Goal: Task Accomplishment & Management: Manage account settings

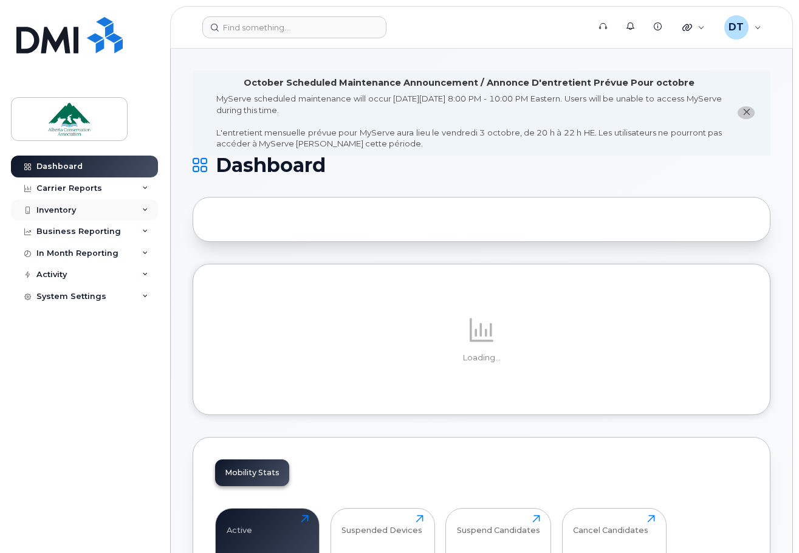
click at [147, 211] on icon at bounding box center [145, 210] width 6 height 6
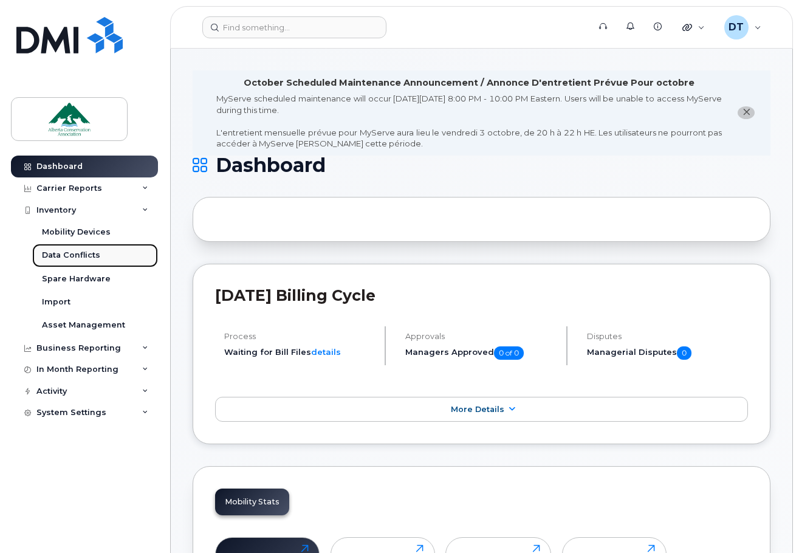
click at [70, 250] on div "Data Conflicts" at bounding box center [71, 255] width 58 height 11
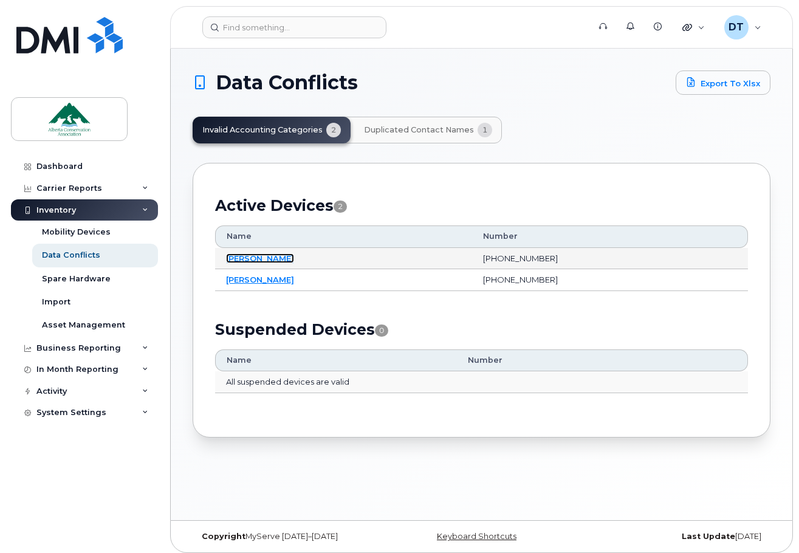
click at [263, 256] on link "Lakesha Smith" at bounding box center [260, 258] width 68 height 10
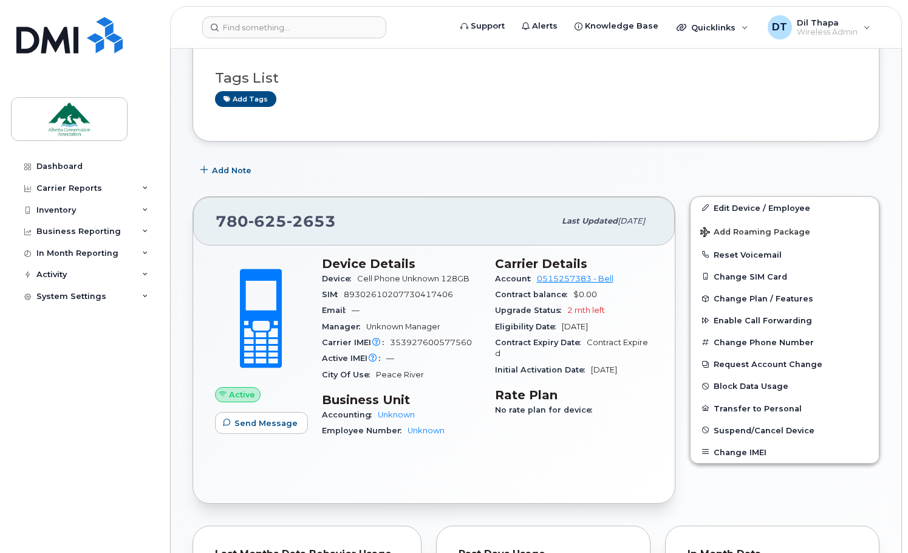
scroll to position [243, 0]
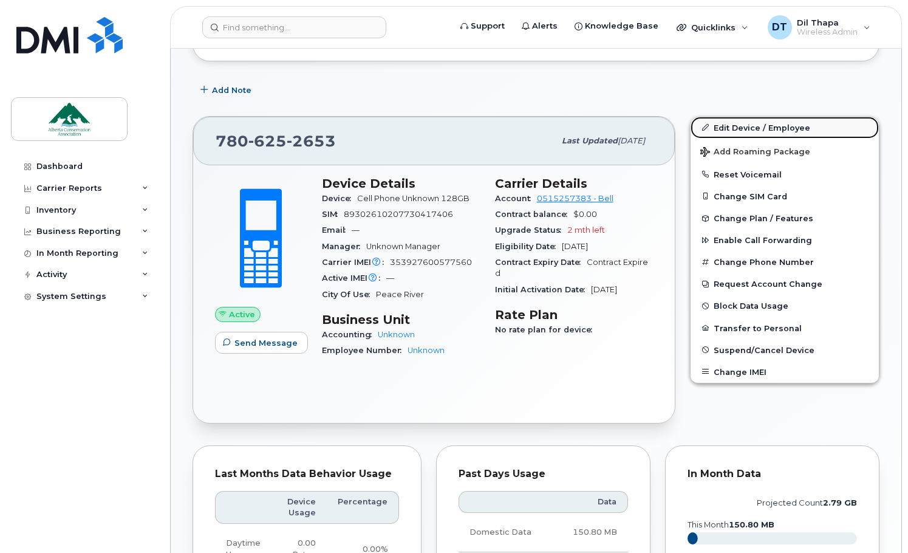
click at [754, 121] on link "Edit Device / Employee" at bounding box center [784, 128] width 188 height 22
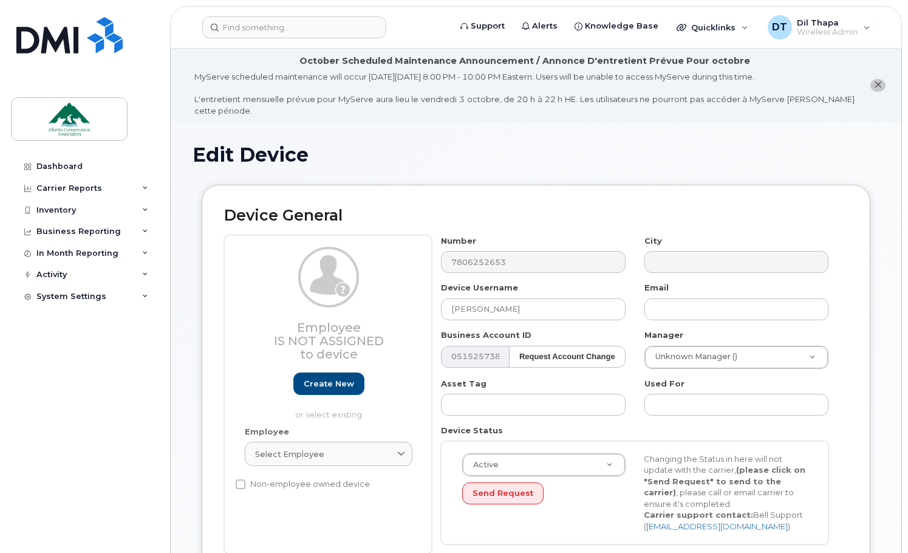
select select "84341"
click at [692, 311] on input "text" at bounding box center [736, 309] width 184 height 22
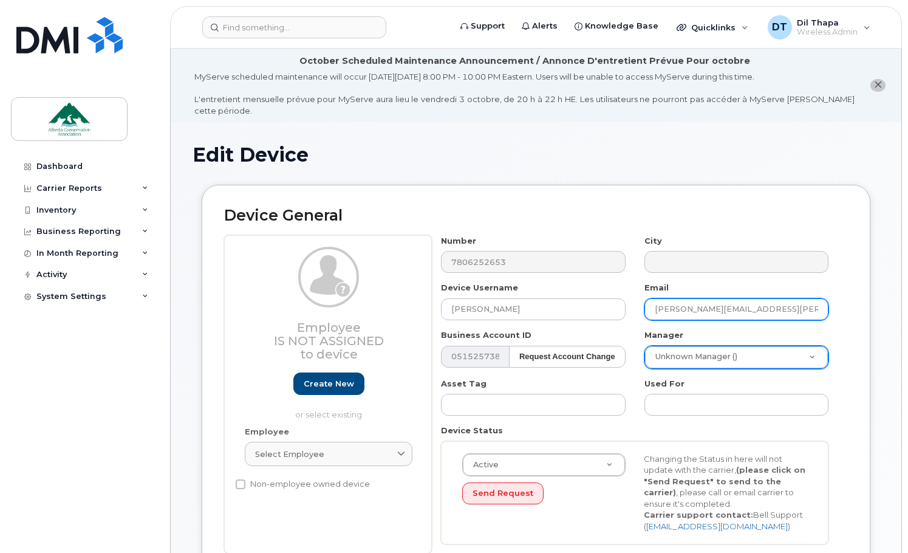
type input "lakesha.smith@ab-conservation.com"
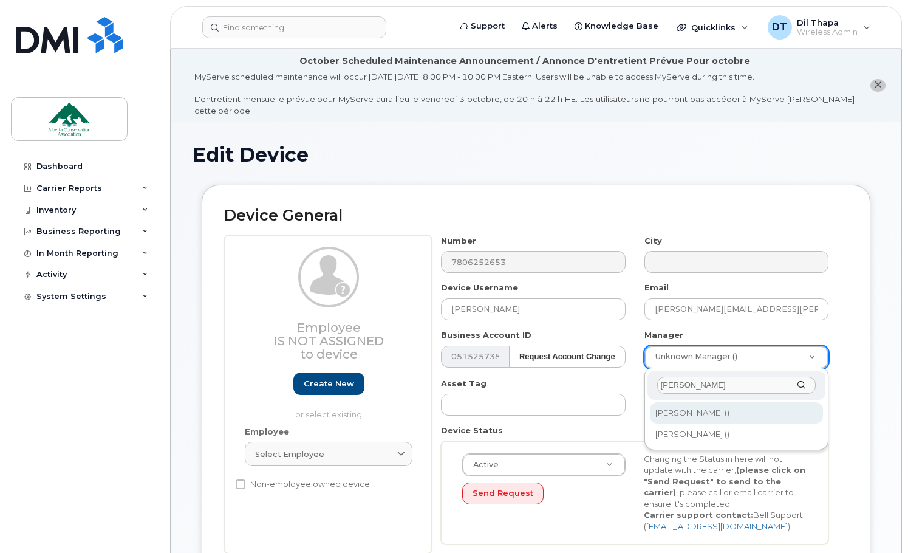
type input "paul"
type input "280609"
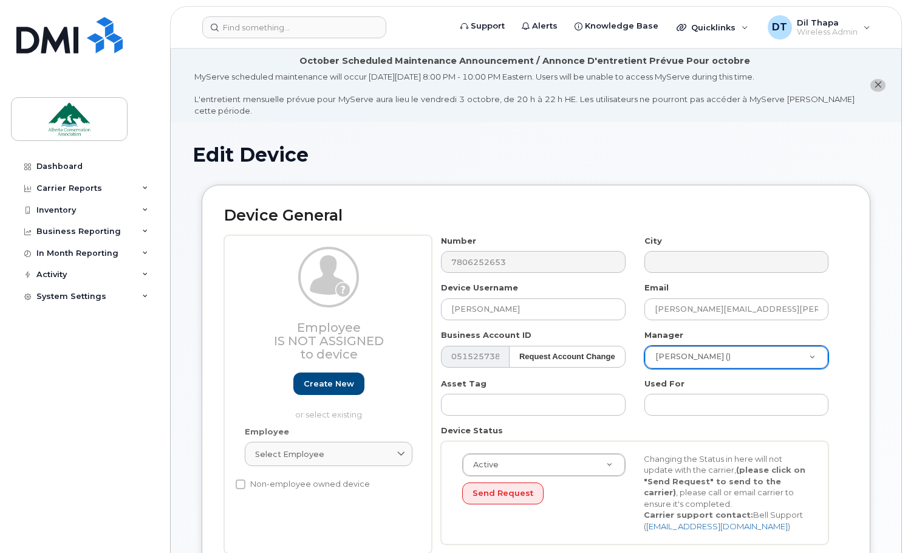
click at [846, 359] on div "Number 7806252653 City Device Username Lakesha Smith Email lakesha.smith@ab-con…" at bounding box center [640, 394] width 416 height 318
click at [142, 211] on icon at bounding box center [145, 210] width 6 height 6
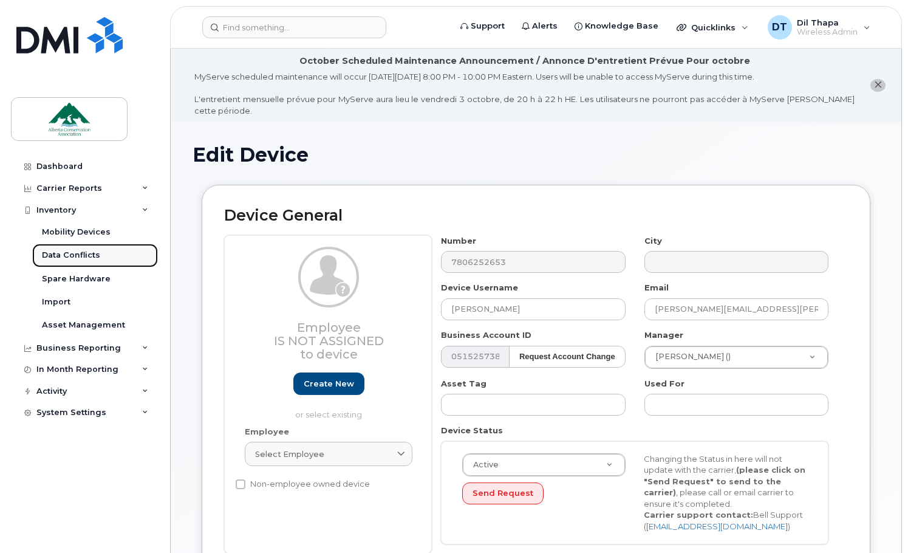
click at [84, 254] on div "Data Conflicts" at bounding box center [71, 255] width 58 height 11
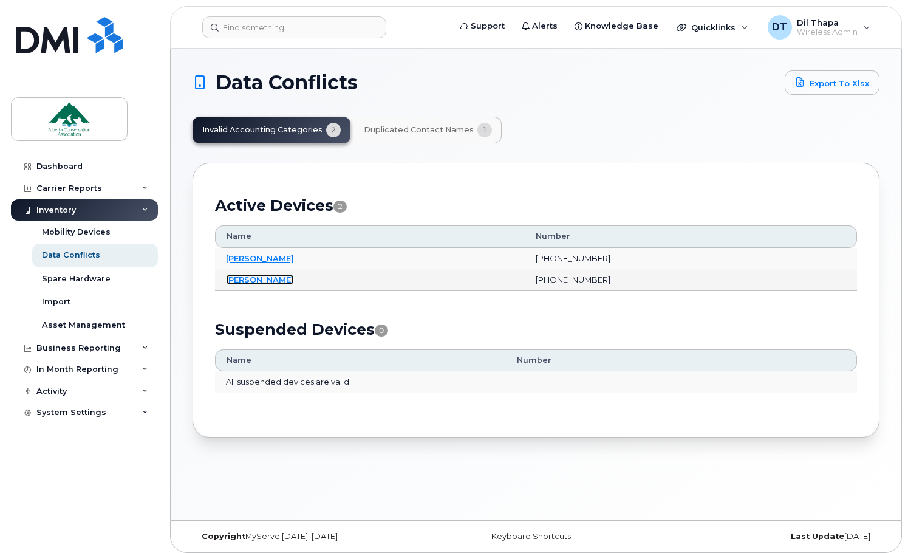
click at [261, 278] on link "Melissa Misutka" at bounding box center [260, 279] width 68 height 10
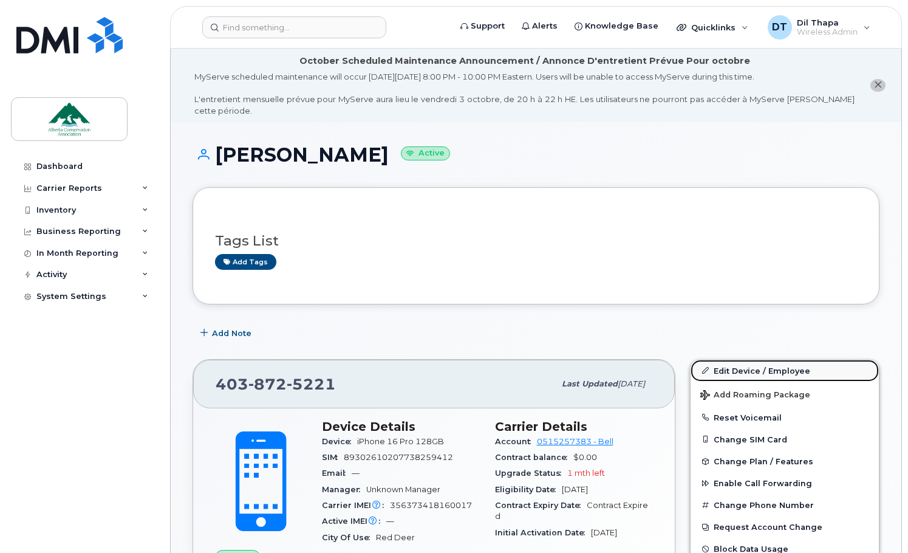
click at [744, 371] on link "Edit Device / Employee" at bounding box center [784, 371] width 188 height 22
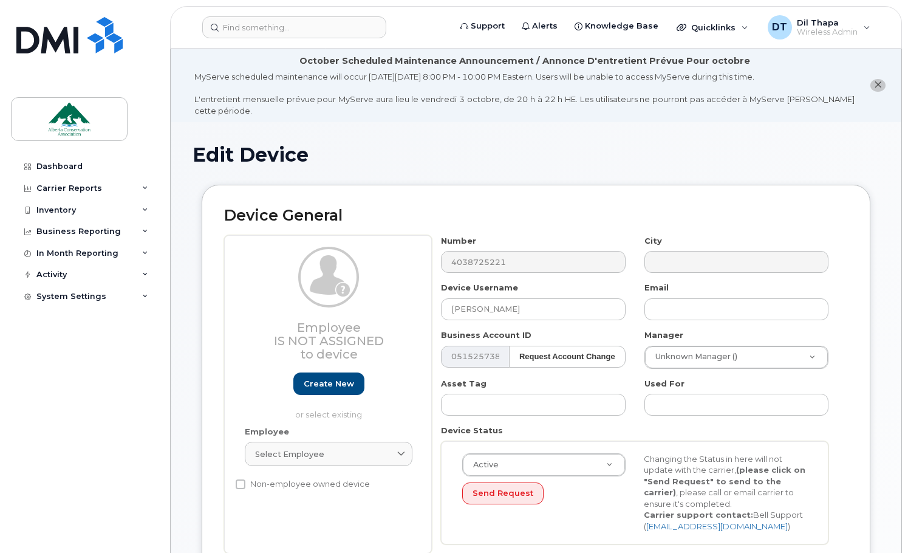
select select "84341"
click at [678, 313] on input "text" at bounding box center [736, 309] width 184 height 22
type input "melissa.misutka@ab-conservation.com"
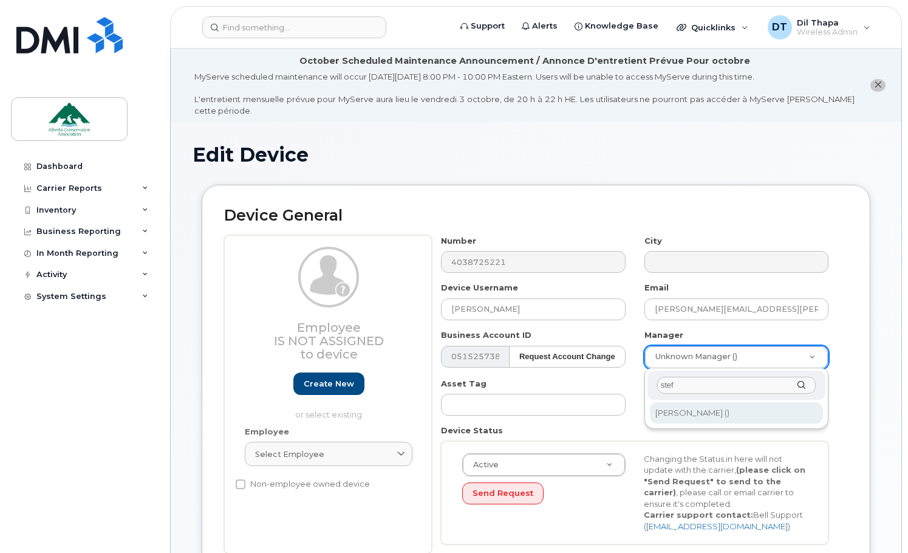
type input "stef"
type input "281248"
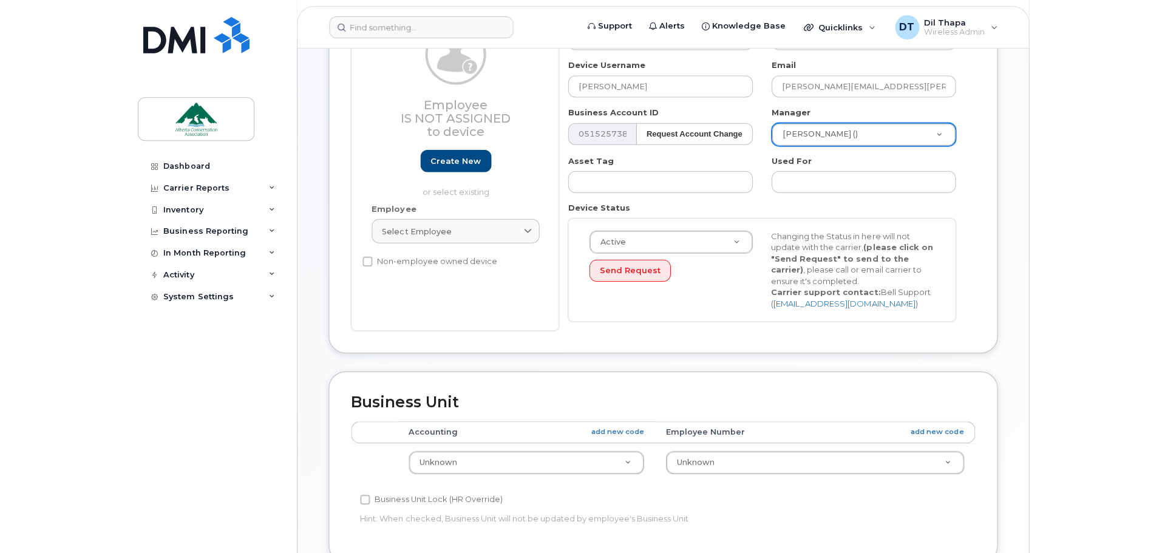
scroll to position [243, 0]
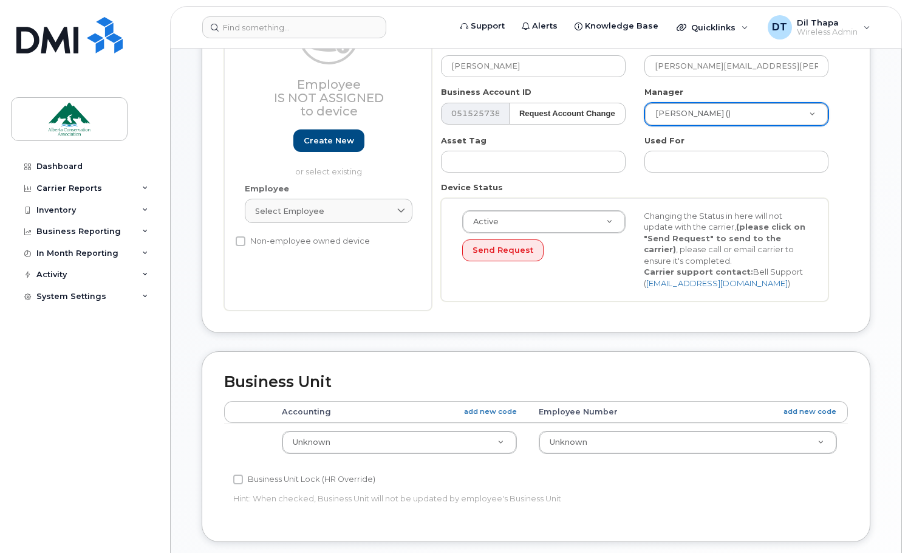
click at [310, 409] on th "Accounting add new code" at bounding box center [399, 412] width 257 height 22
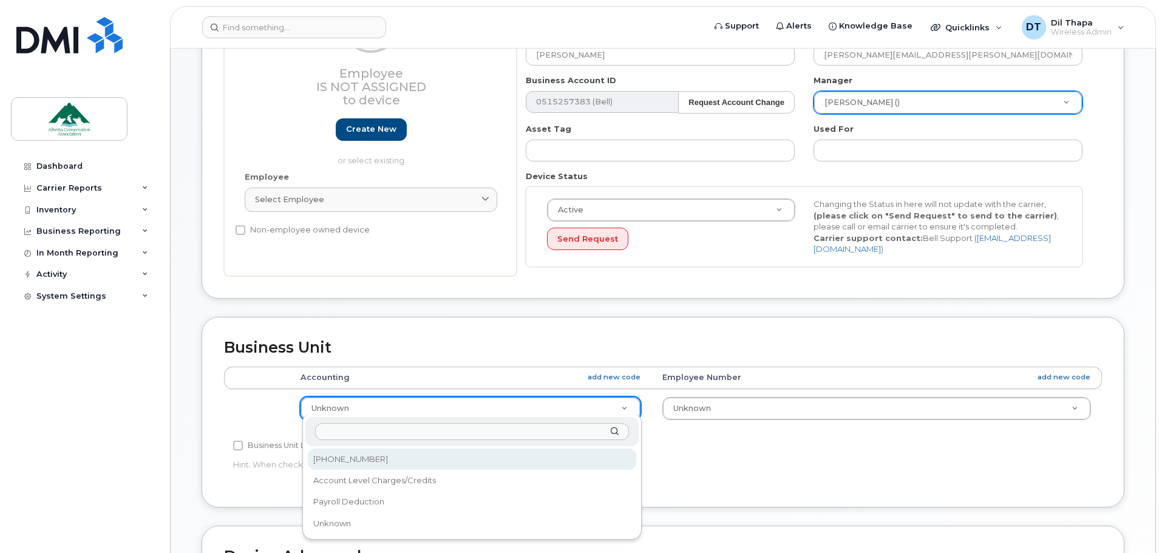
select select "84342"
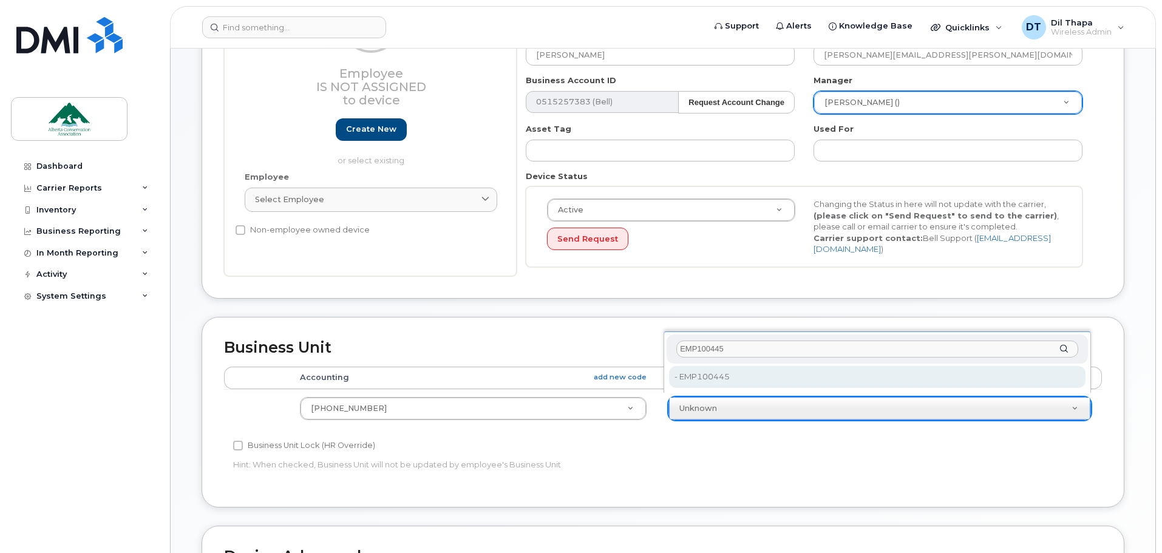
type input "EMP100445"
type input "35915431"
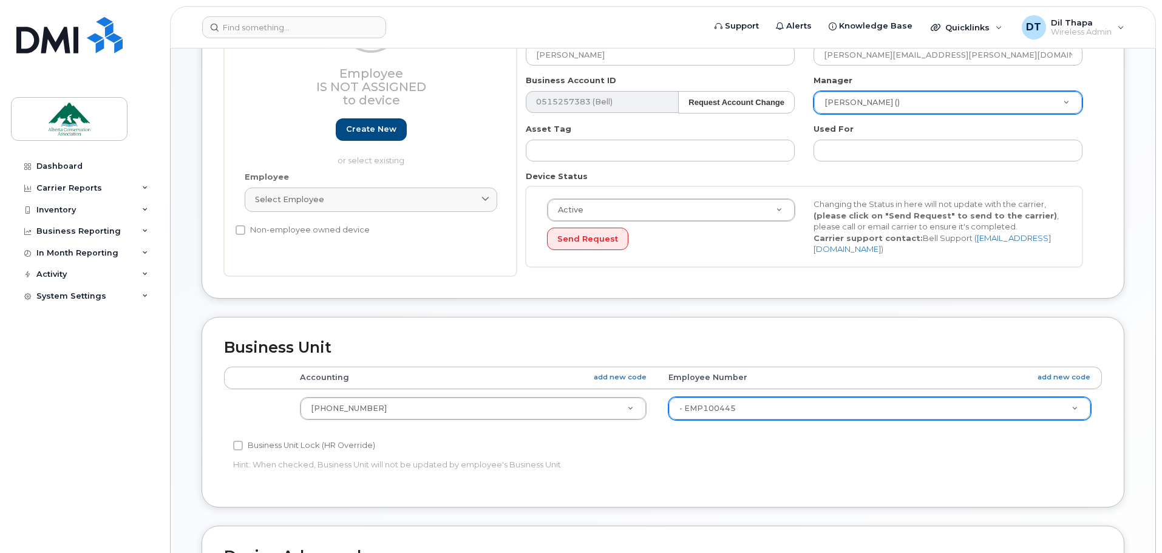
click at [703, 438] on div "Business Unit Lock (HR Override)" at bounding box center [516, 445] width 567 height 15
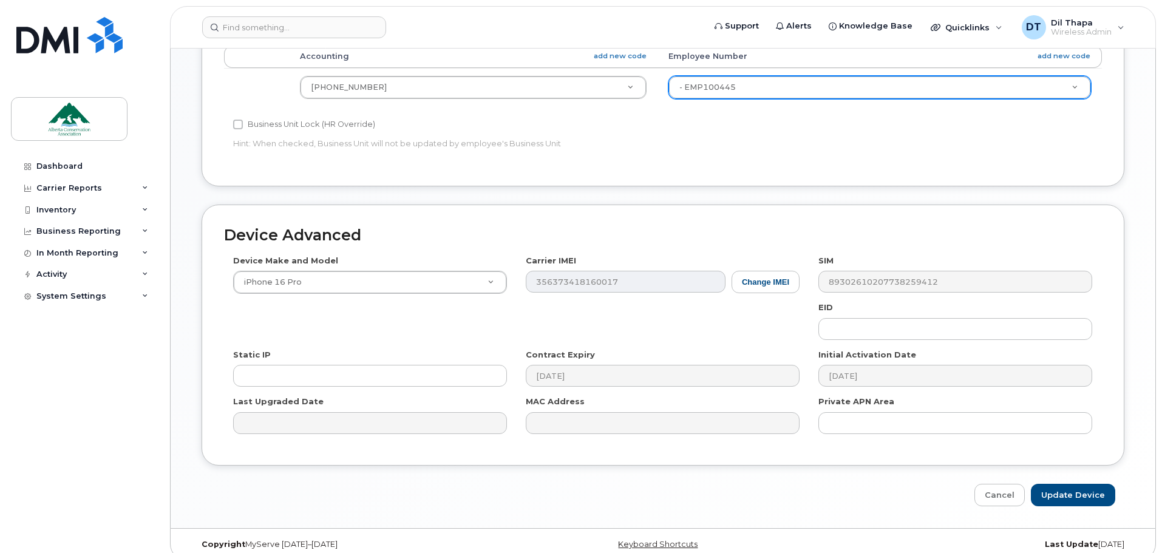
scroll to position [573, 0]
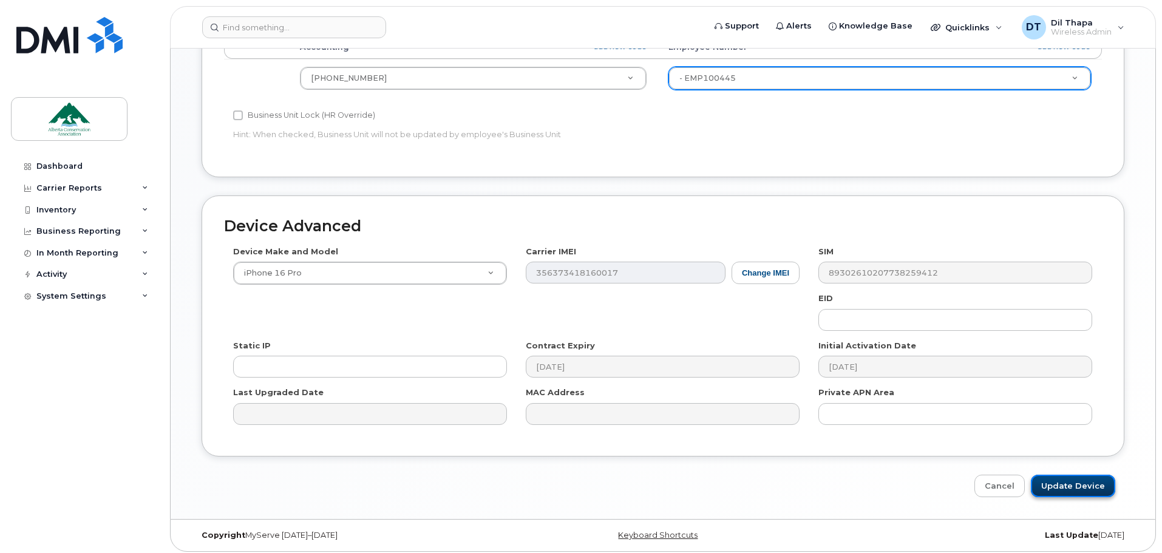
click at [907, 478] on input "Update Device" at bounding box center [1073, 486] width 84 height 22
type input "Saving..."
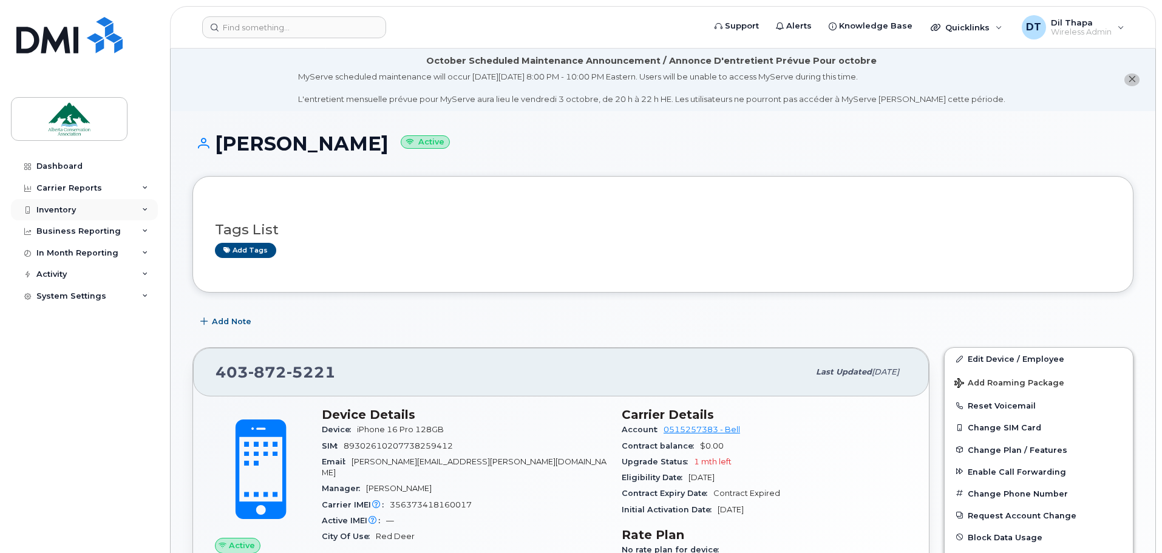
click at [71, 213] on div "Inventory" at bounding box center [55, 210] width 39 height 10
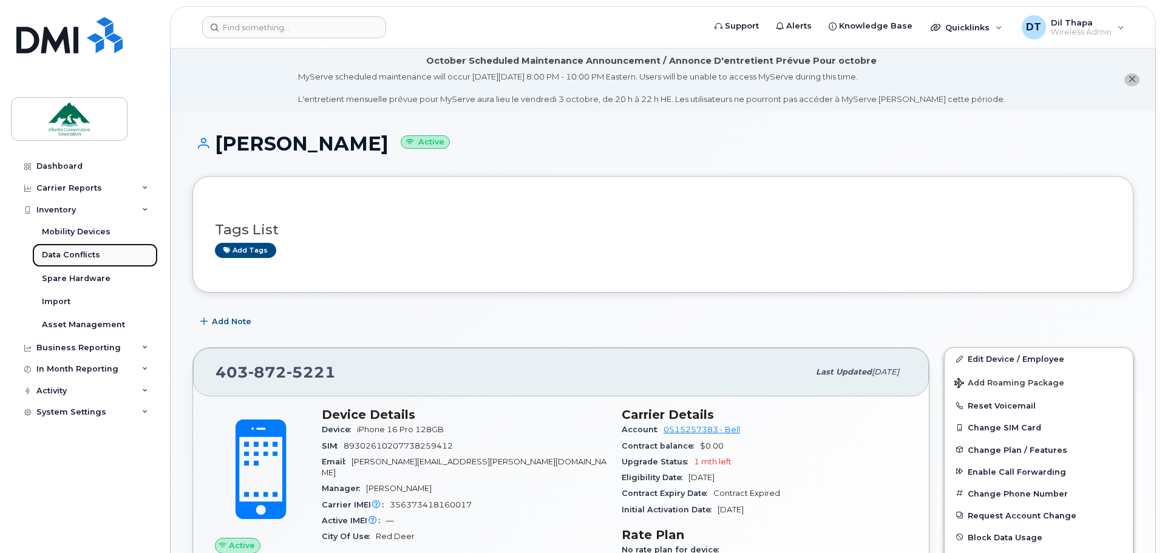
click at [70, 251] on div "Data Conflicts" at bounding box center [71, 255] width 58 height 11
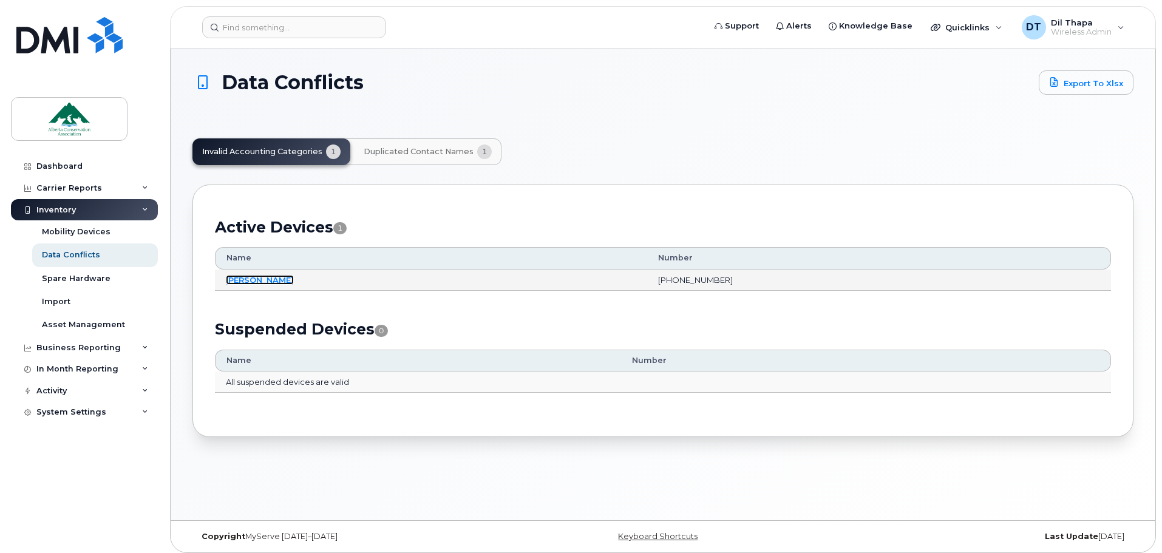
click at [231, 276] on link "[PERSON_NAME]" at bounding box center [260, 280] width 68 height 10
